Goal: Information Seeking & Learning: Learn about a topic

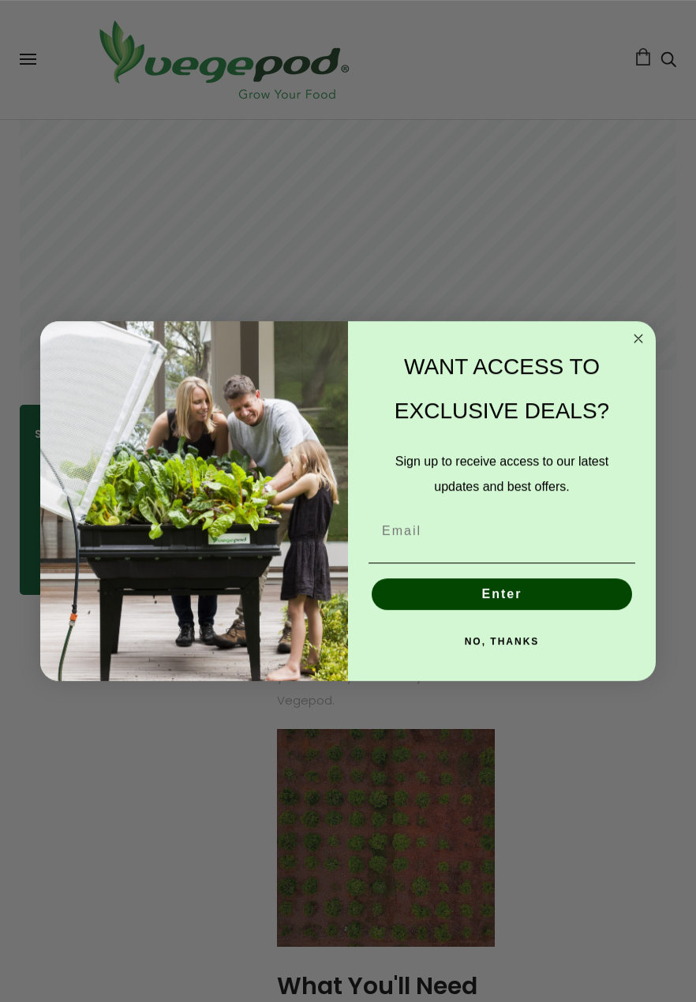
scroll to position [335, 0]
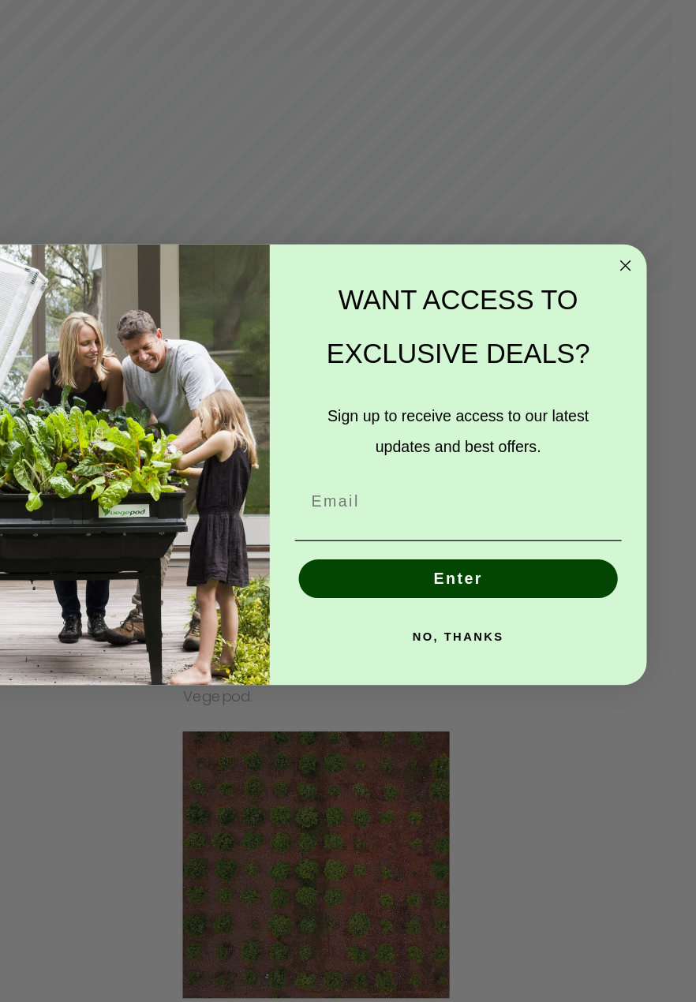
click at [635, 657] on button "NO, THANKS" at bounding box center [502, 642] width 267 height 32
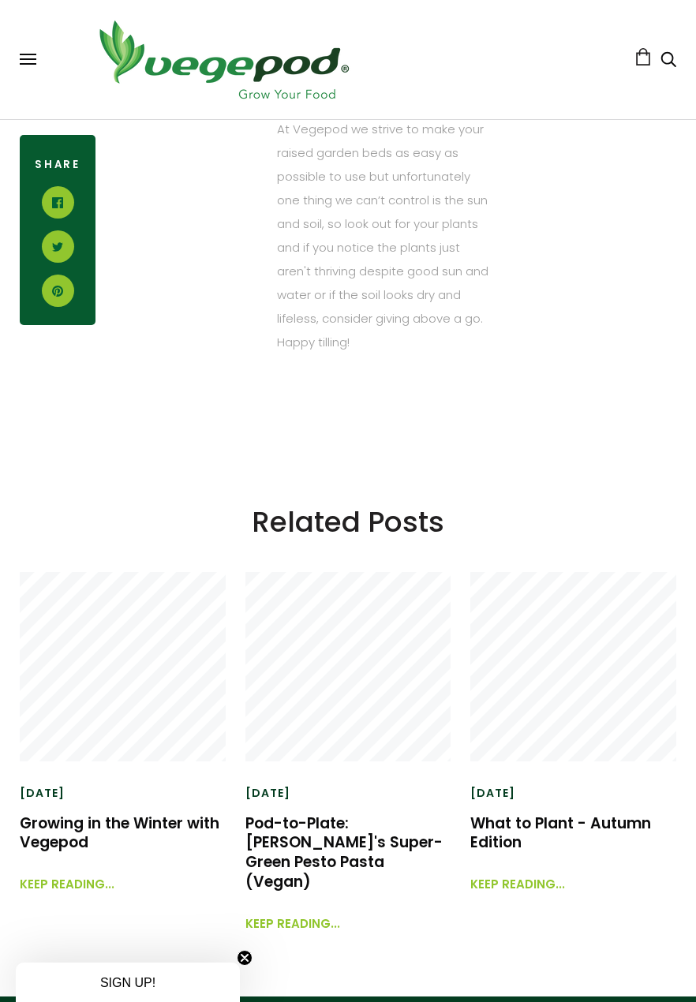
scroll to position [3194, 0]
click at [503, 853] on link "What to Plant - Autumn Edition" at bounding box center [560, 832] width 181 height 41
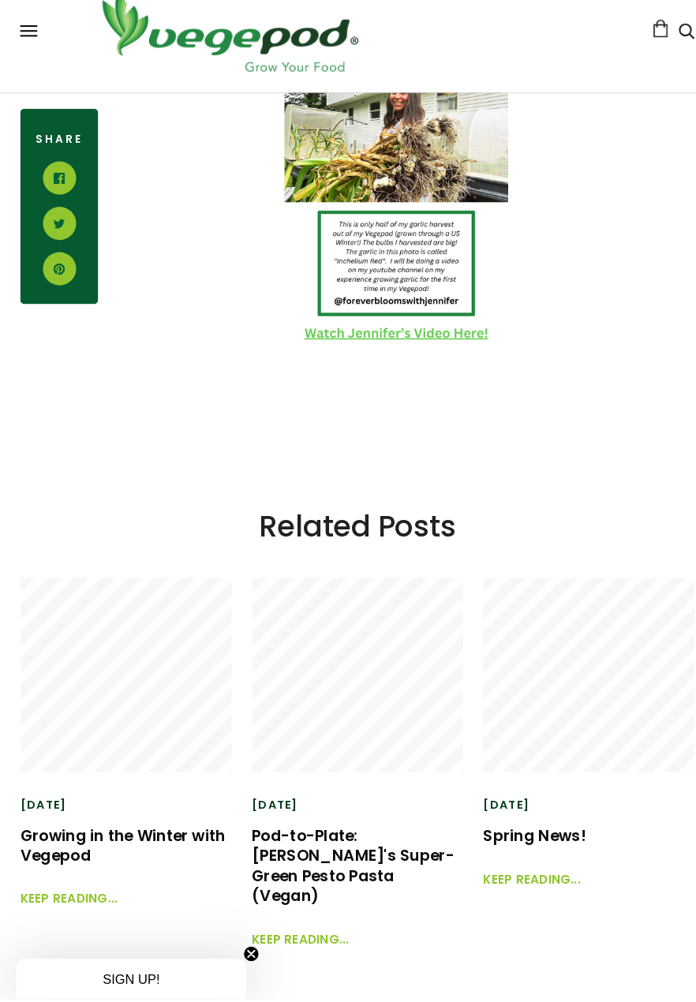
scroll to position [1214, 0]
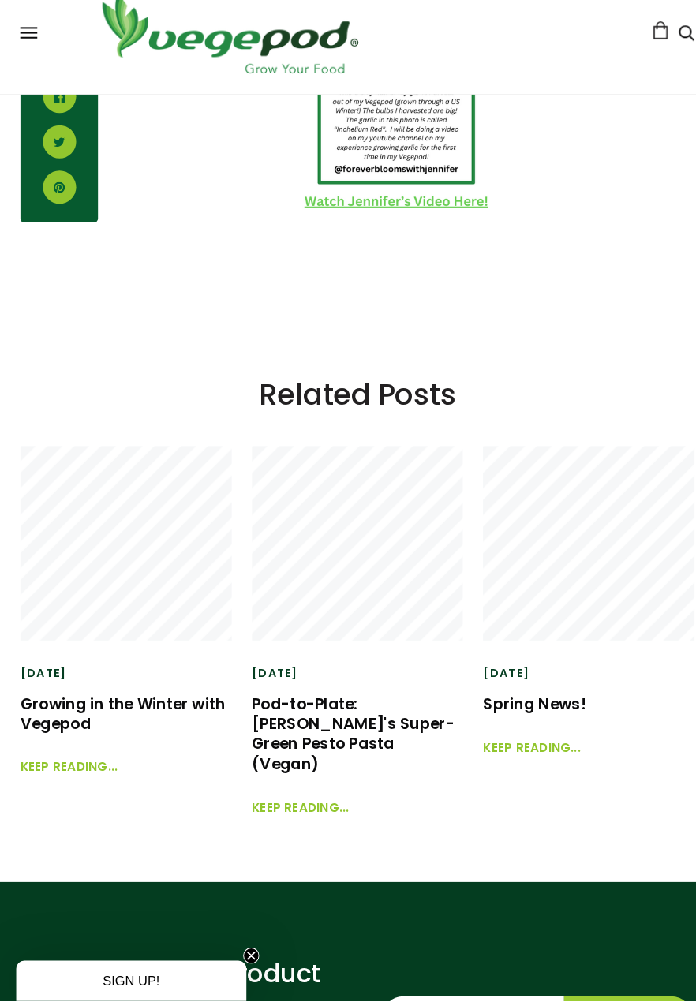
click at [84, 706] on link "Growing in the Winter with Vegepod" at bounding box center [120, 722] width 200 height 41
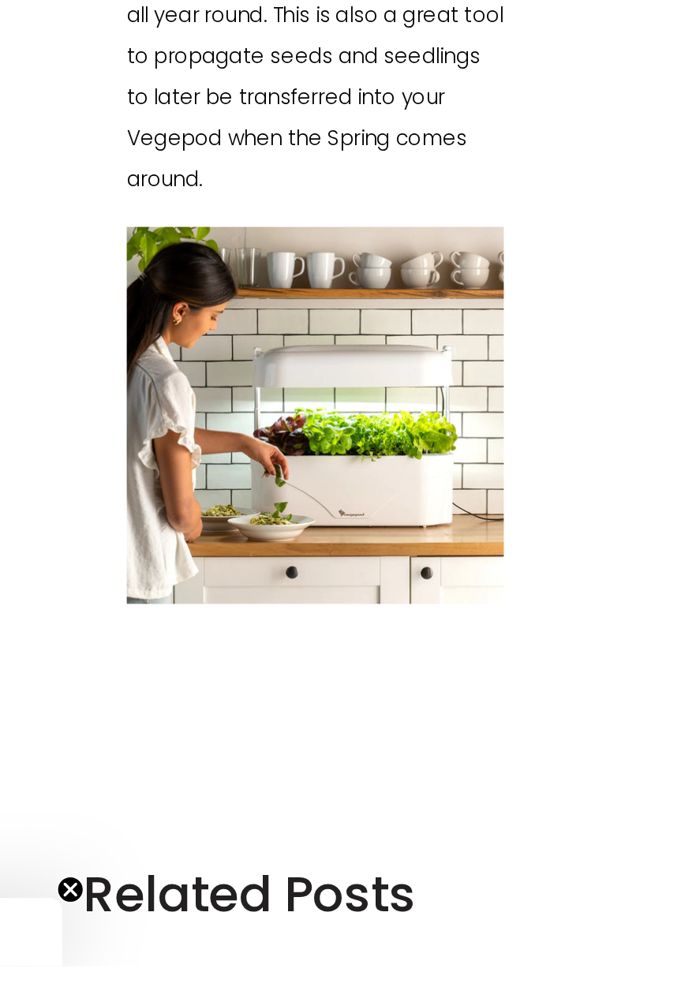
scroll to position [3066, 0]
